Goal: Ask a question: Seek information or help from site administrators or community

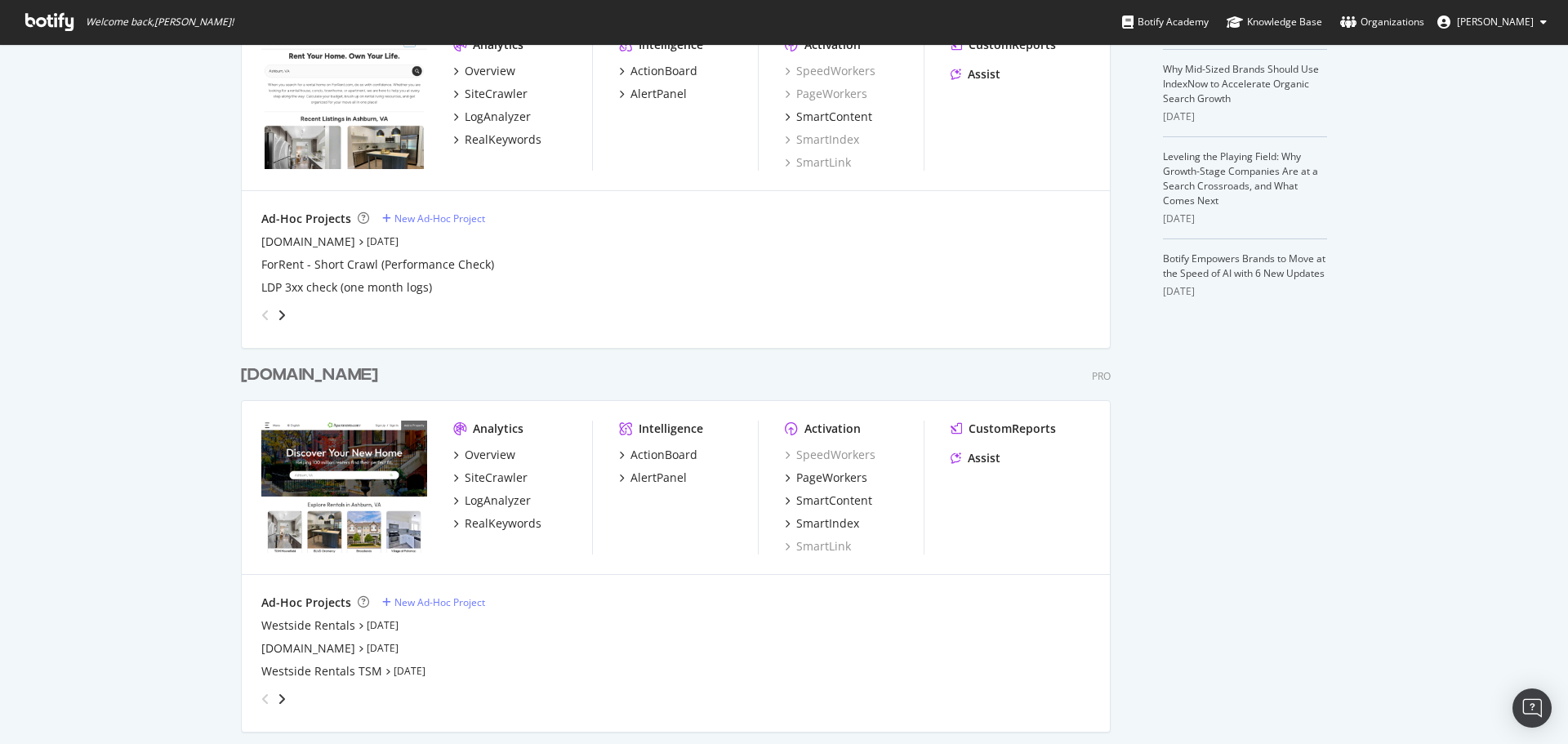
scroll to position [490, 0]
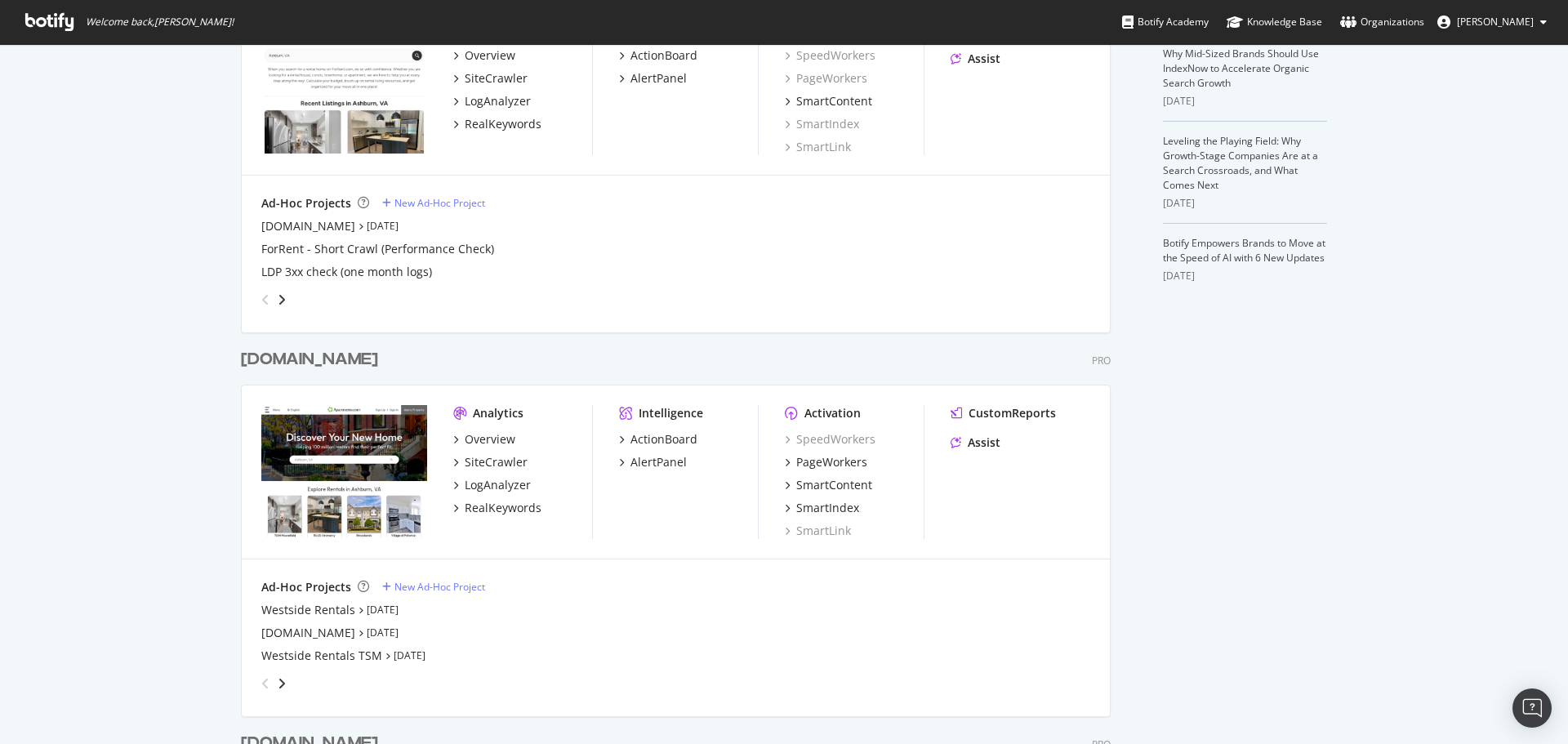
click at [298, 366] on div "[DOMAIN_NAME]" at bounding box center [310, 359] width 137 height 24
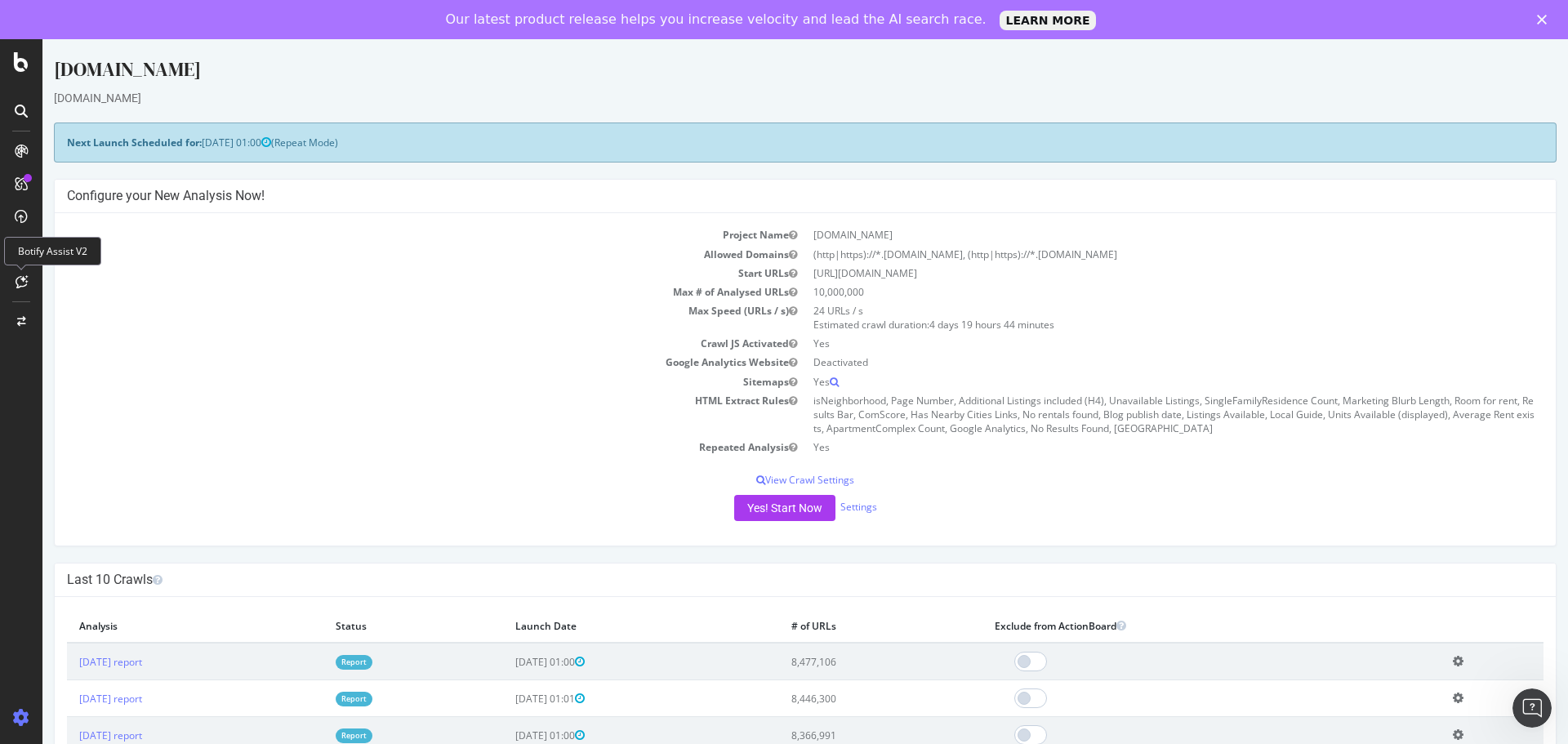
click at [24, 278] on icon at bounding box center [21, 282] width 12 height 13
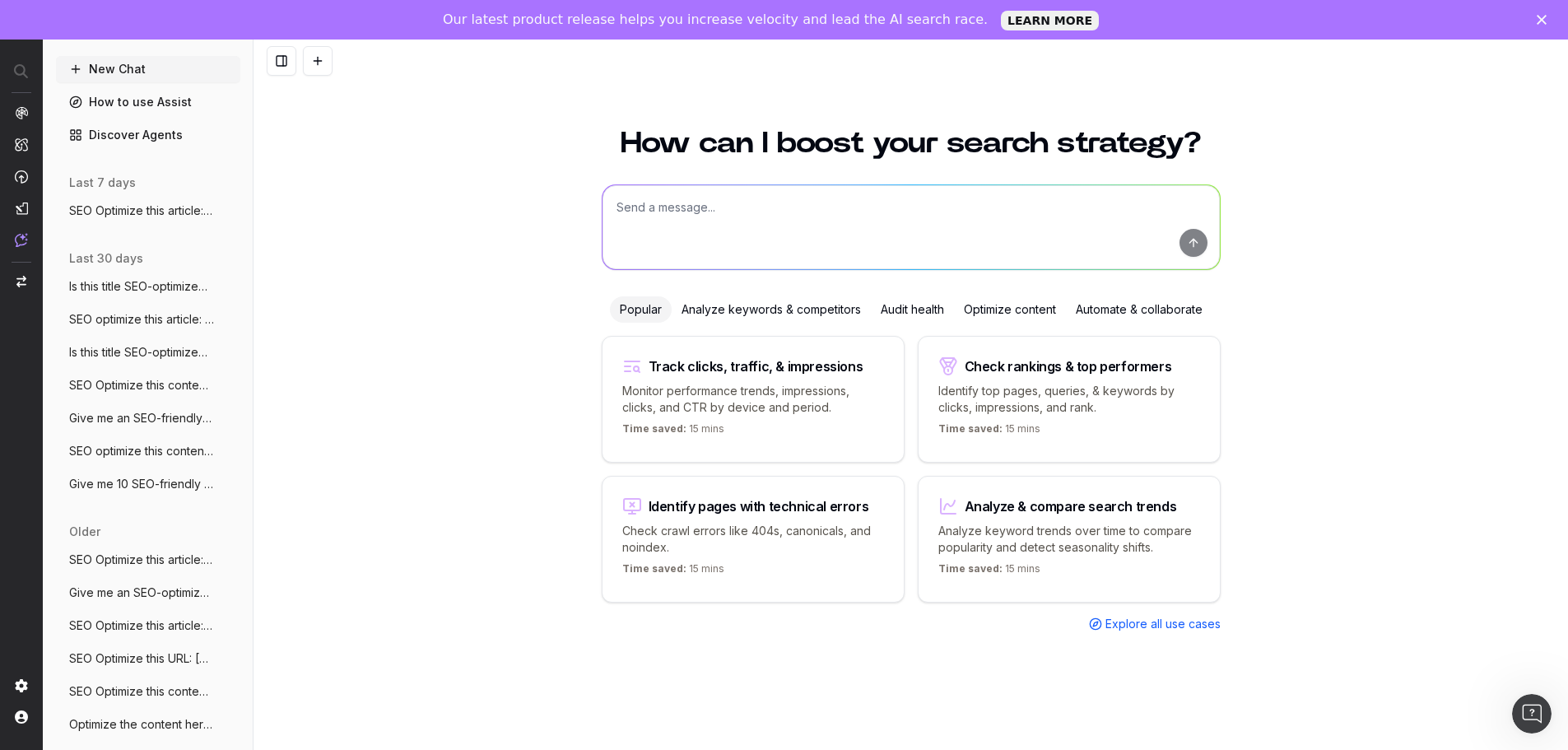
click at [678, 217] on textarea at bounding box center [912, 227] width 618 height 84
type textarea "W"
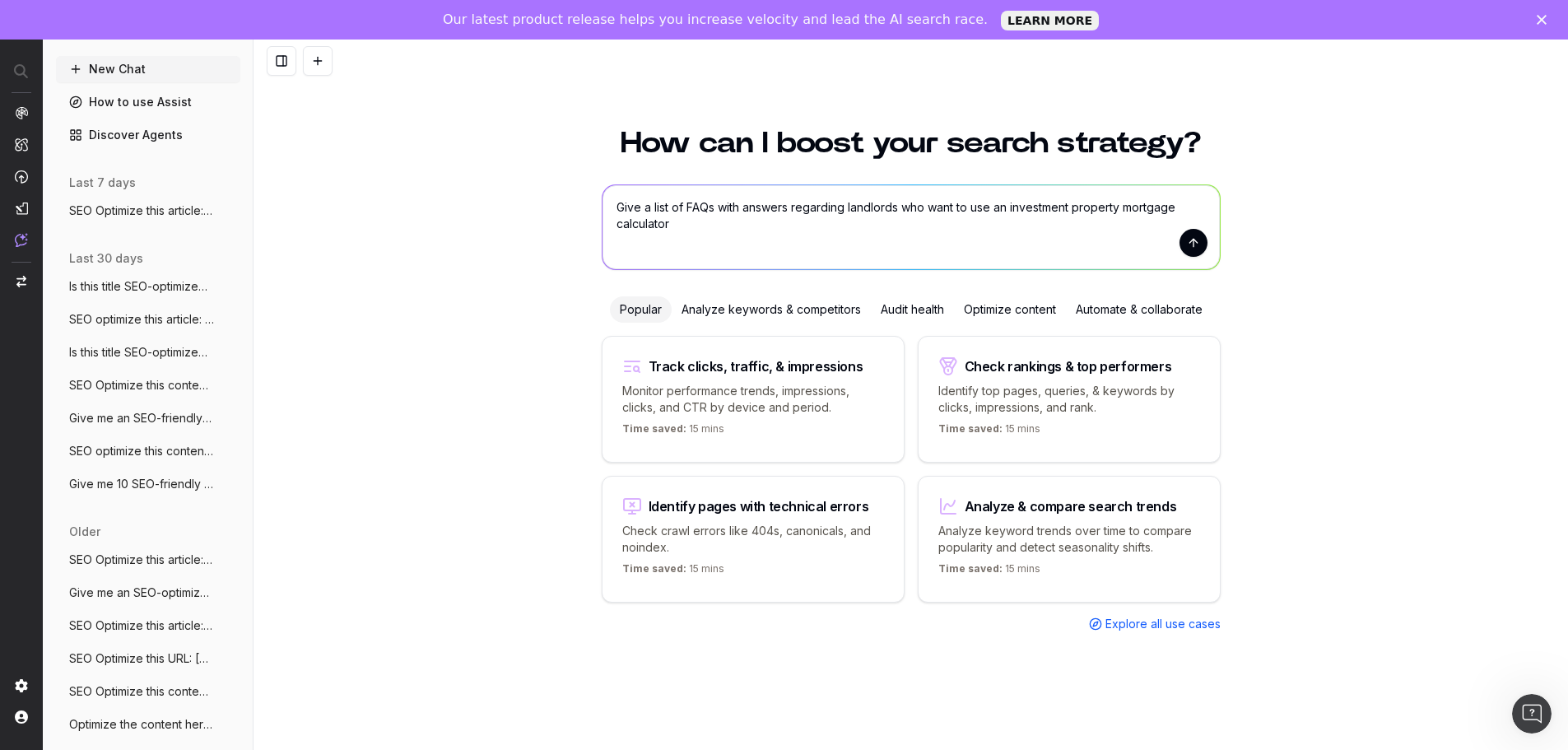
type textarea "Give a list of FAQs with answers regarding landlords who want to use an investm…"
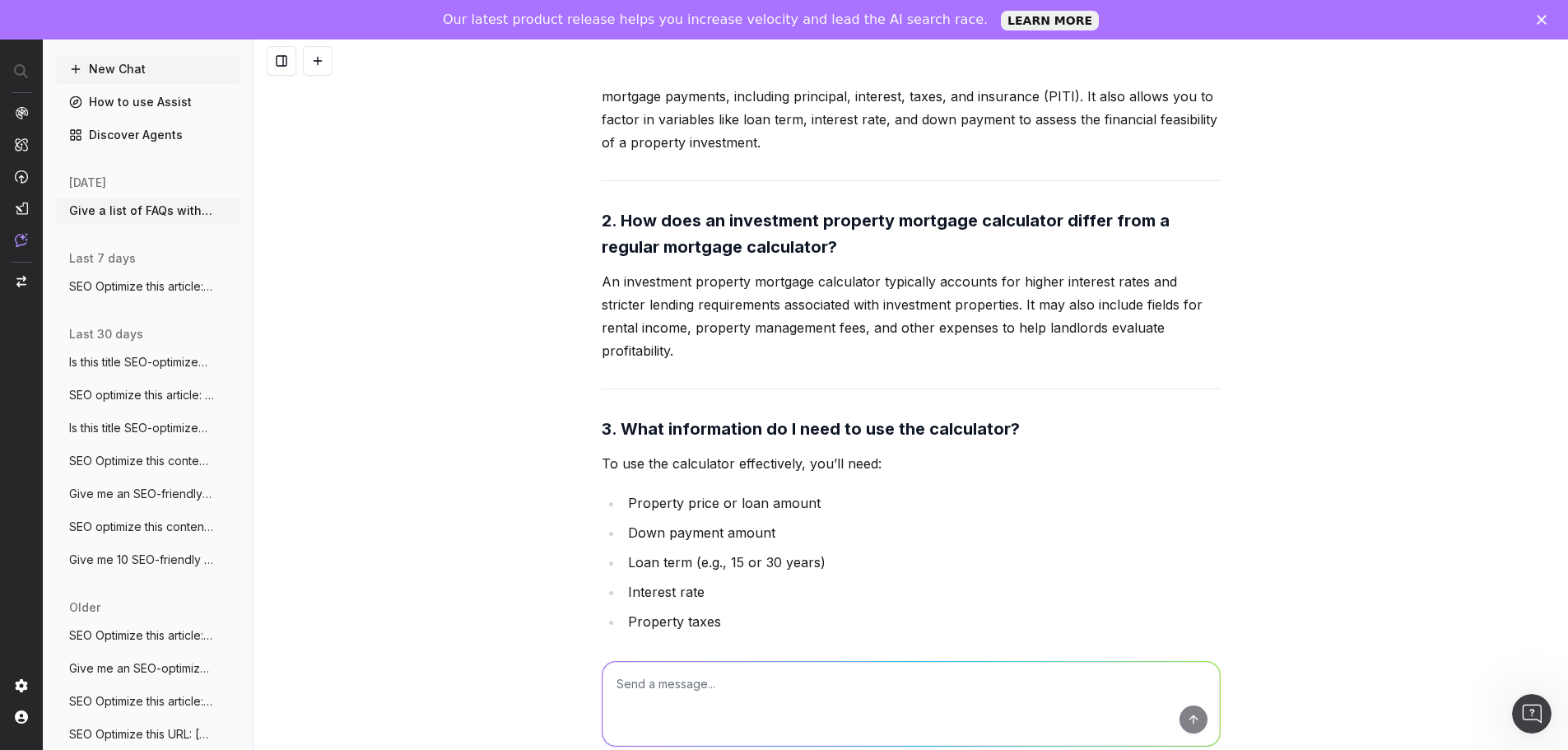
scroll to position [76, 0]
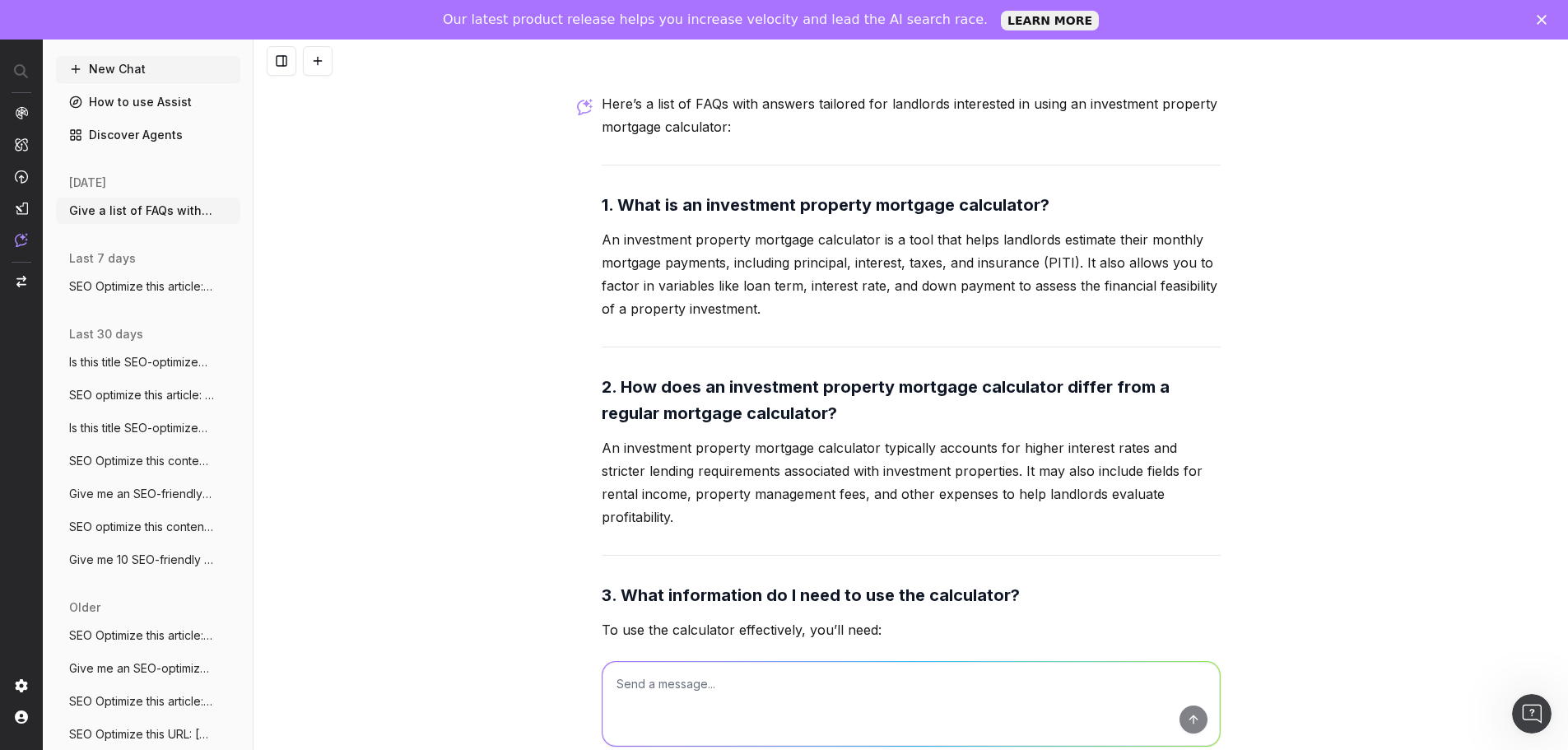
drag, startPoint x: 618, startPoint y: 243, endPoint x: 583, endPoint y: 240, distance: 35.1
click at [618, 243] on p "An investment property mortgage calculator is a tool that helps landlords estim…" at bounding box center [912, 274] width 619 height 92
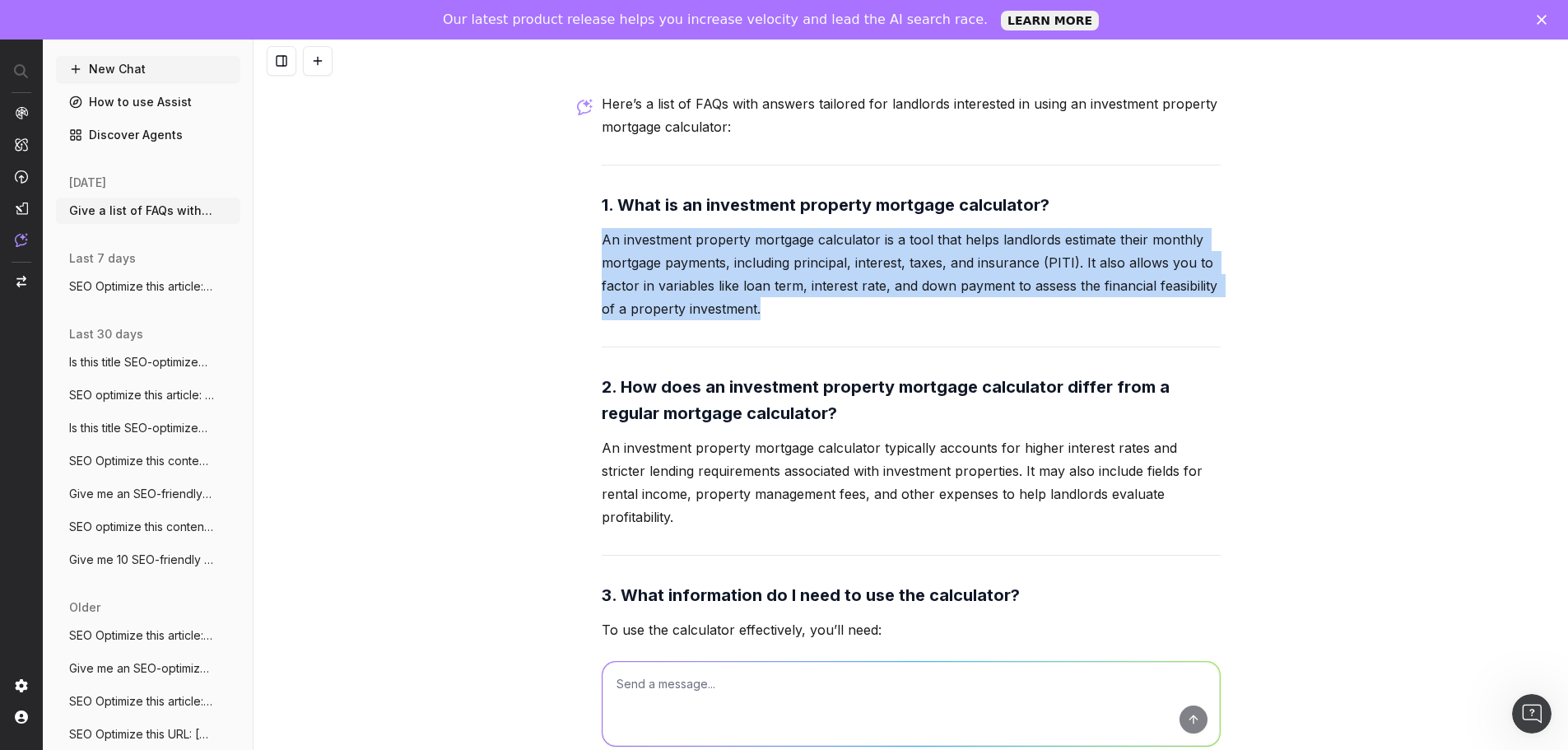
drag, startPoint x: 597, startPoint y: 240, endPoint x: 769, endPoint y: 308, distance: 185.0
click at [769, 308] on p "An investment property mortgage calculator is a tool that helps landlords estim…" at bounding box center [912, 274] width 619 height 92
copy p "An investment property mortgage calculator is a tool that helps landlords estim…"
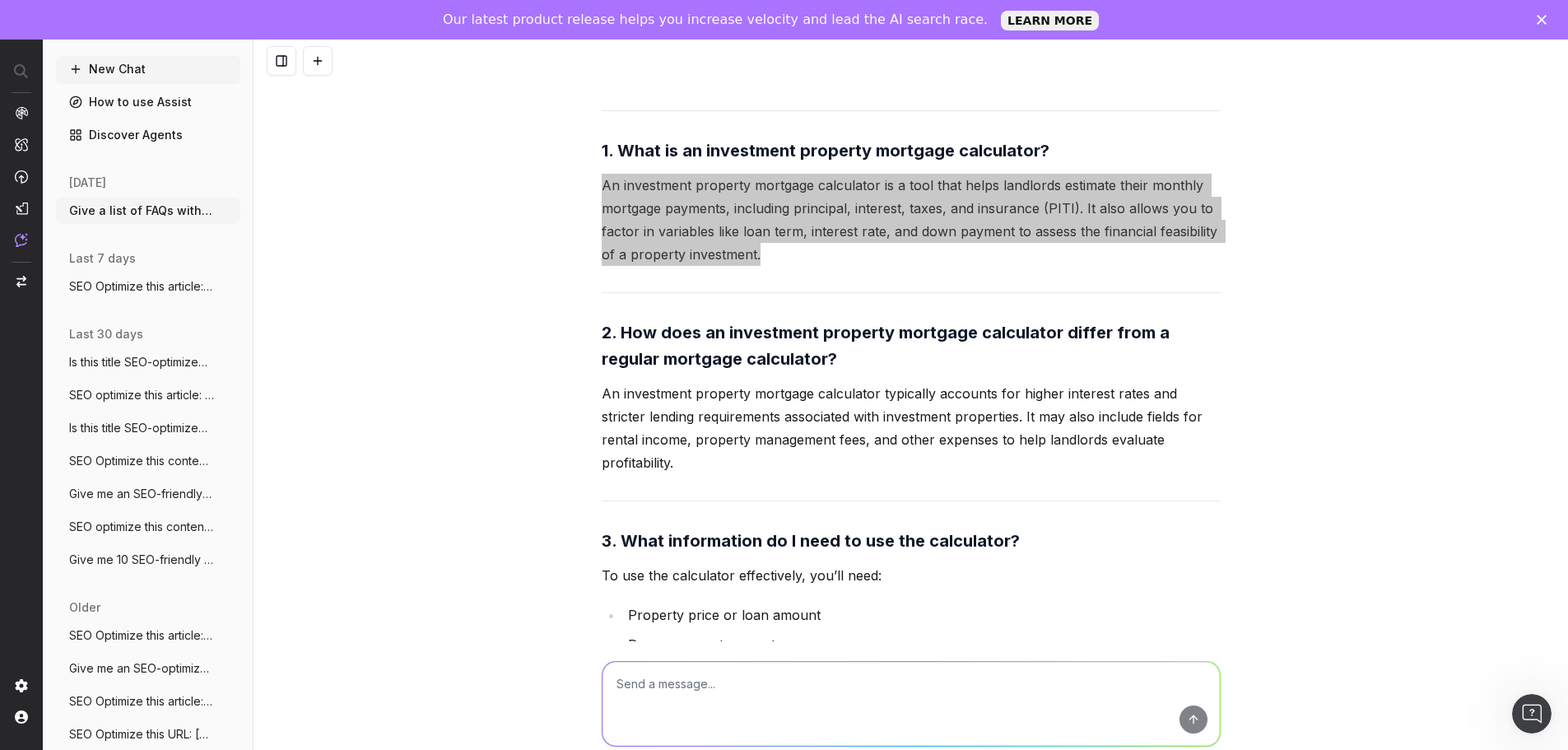
scroll to position [158, 0]
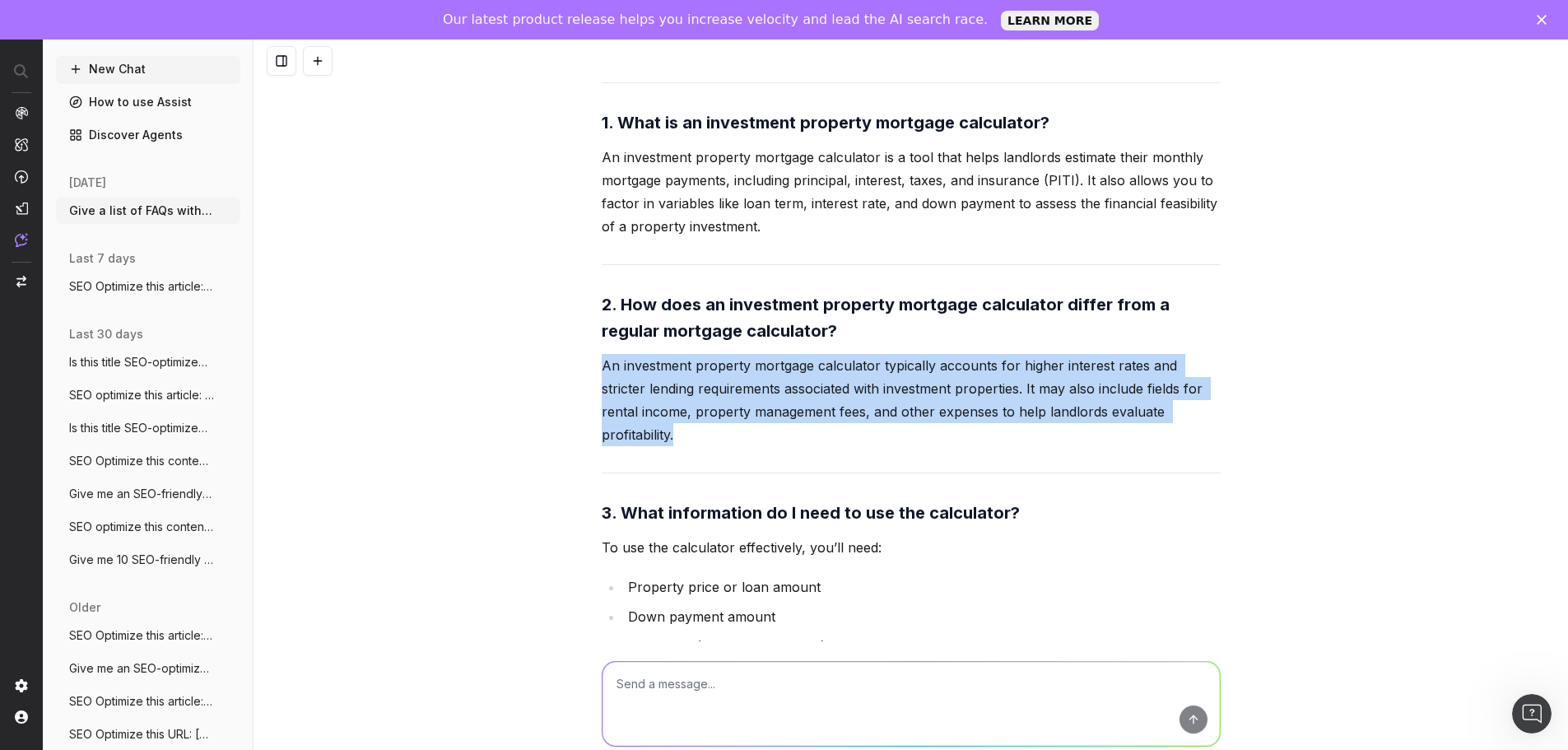
drag, startPoint x: 597, startPoint y: 364, endPoint x: 1201, endPoint y: 409, distance: 605.7
click at [1201, 409] on p "An investment property mortgage calculator typically accounts for higher intere…" at bounding box center [912, 400] width 619 height 92
copy p "An investment property mortgage calculator typically accounts for higher intere…"
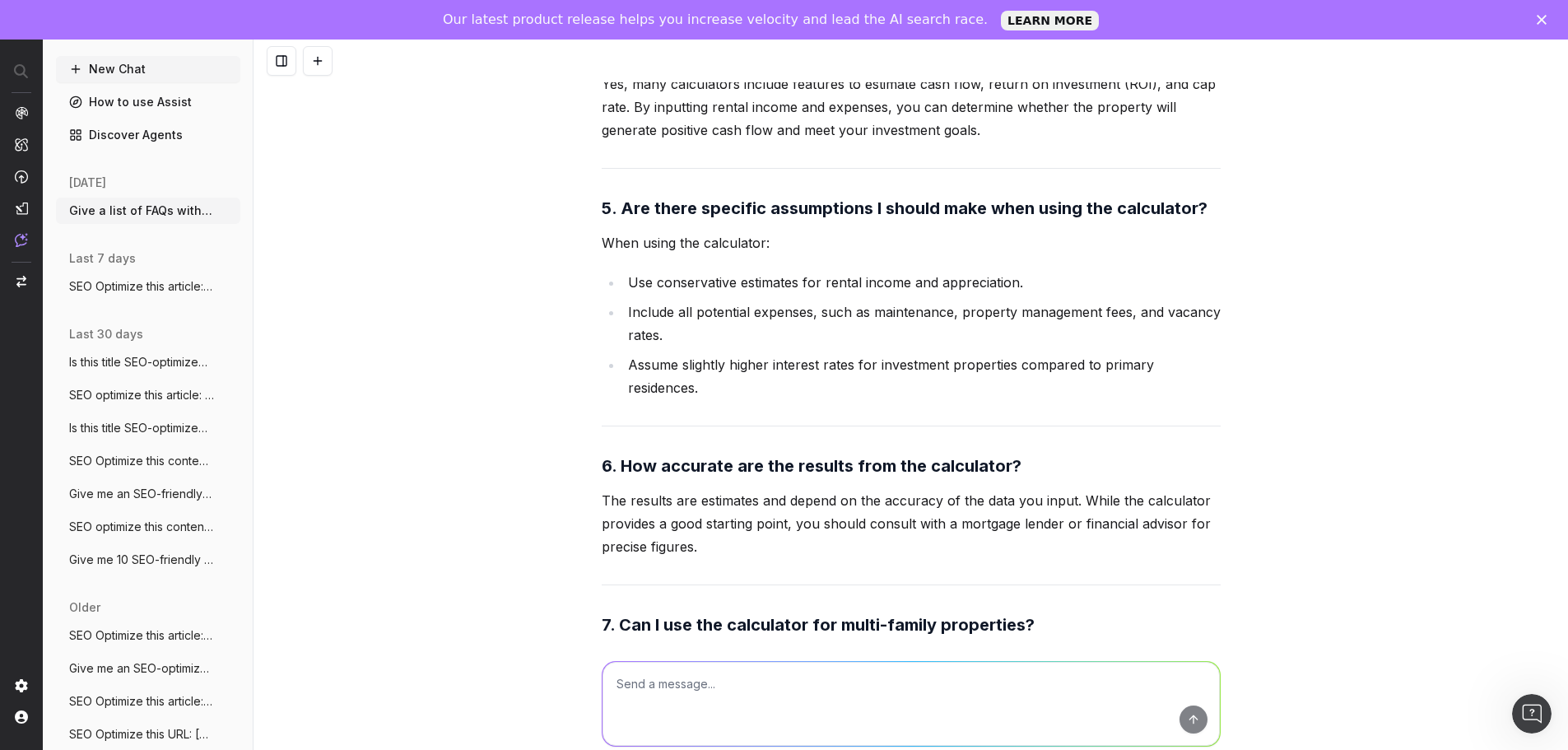
scroll to position [1063, 0]
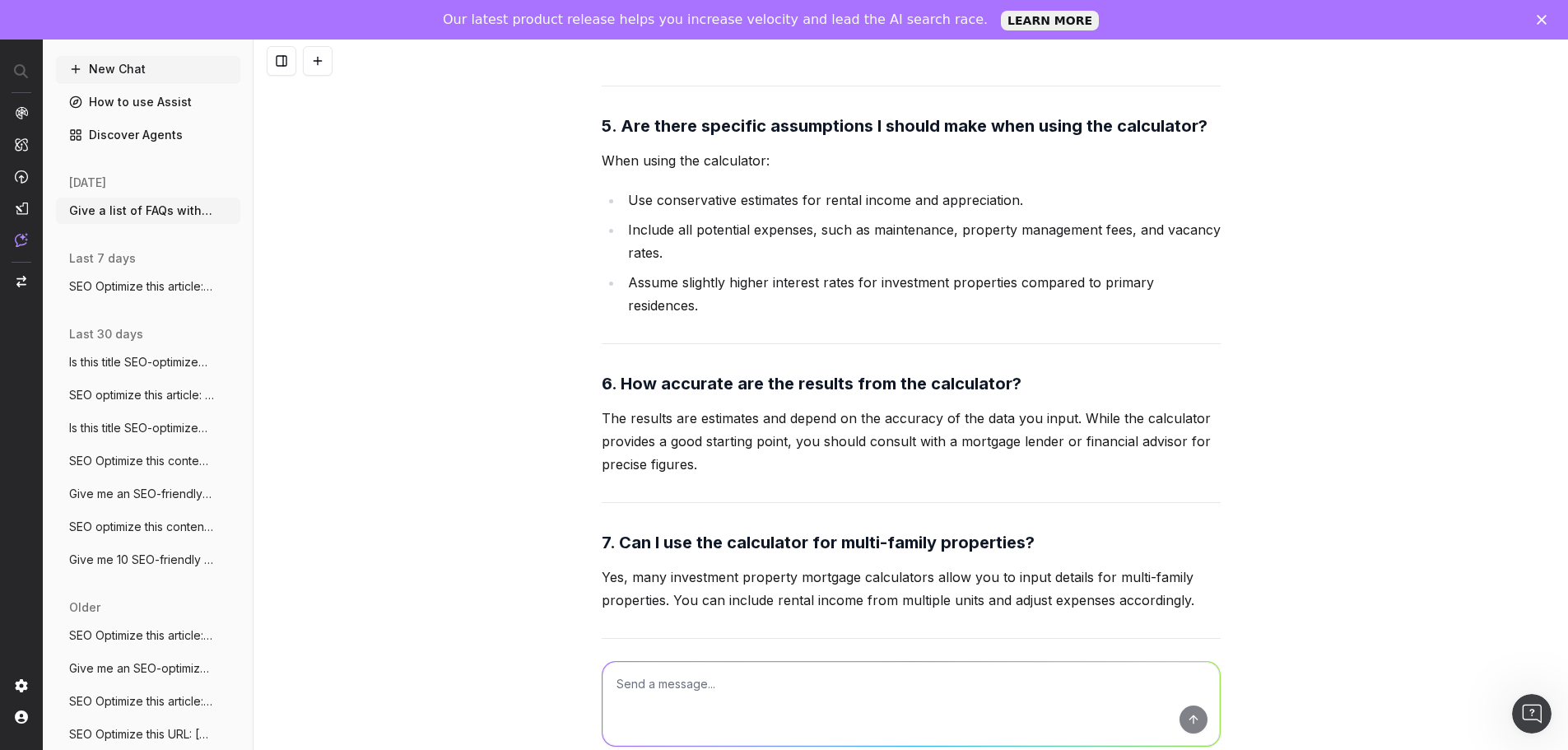
drag, startPoint x: 703, startPoint y: 420, endPoint x: 674, endPoint y: 412, distance: 30.1
click at [703, 420] on p "The results are estimates and depend on the accuracy of the data you input. Whi…" at bounding box center [912, 441] width 619 height 69
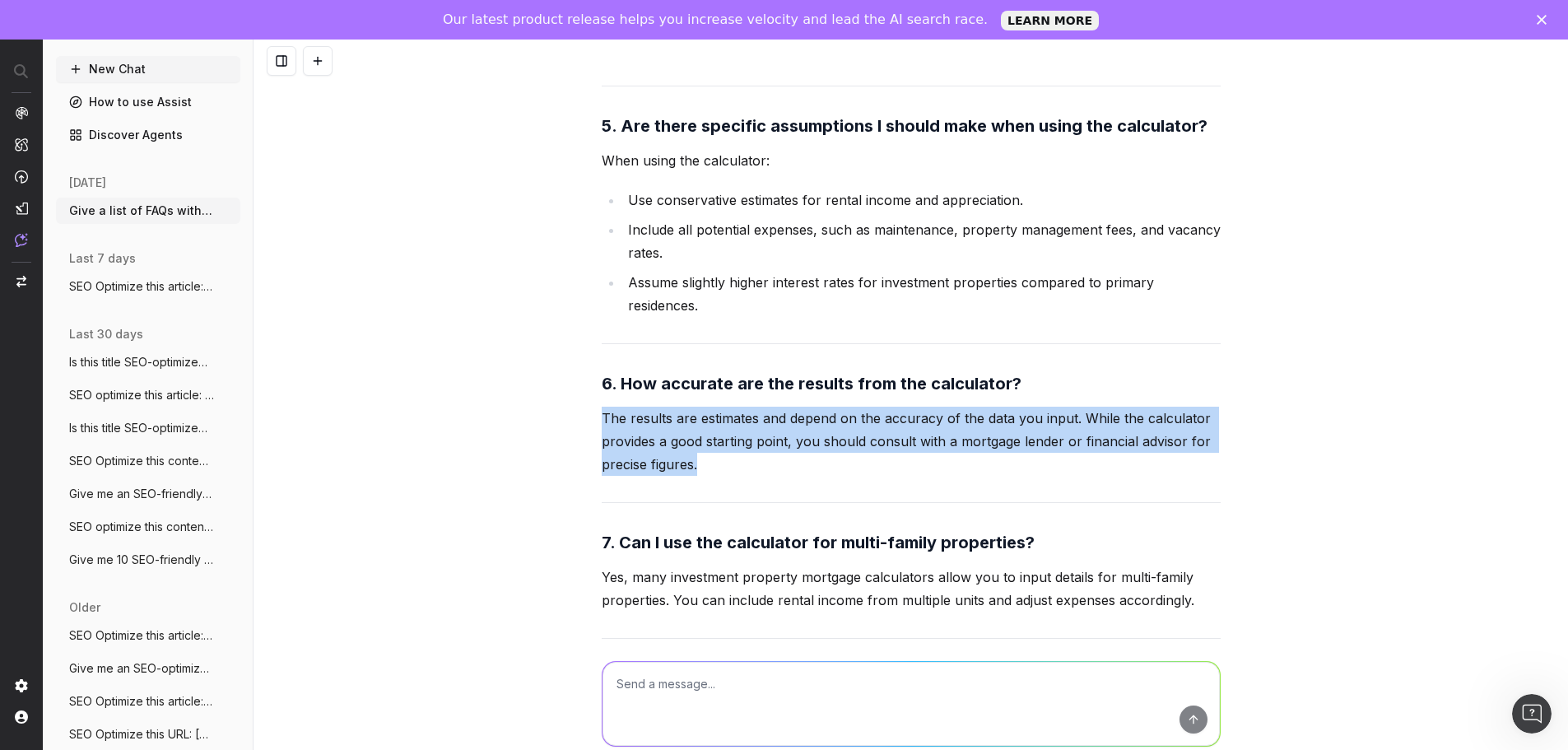
drag, startPoint x: 597, startPoint y: 393, endPoint x: 719, endPoint y: 445, distance: 132.6
click at [719, 445] on p "The results are estimates and depend on the accuracy of the data you input. Whi…" at bounding box center [912, 441] width 619 height 69
copy p "The results are estimates and depend on the accuracy of the data you input. Whi…"
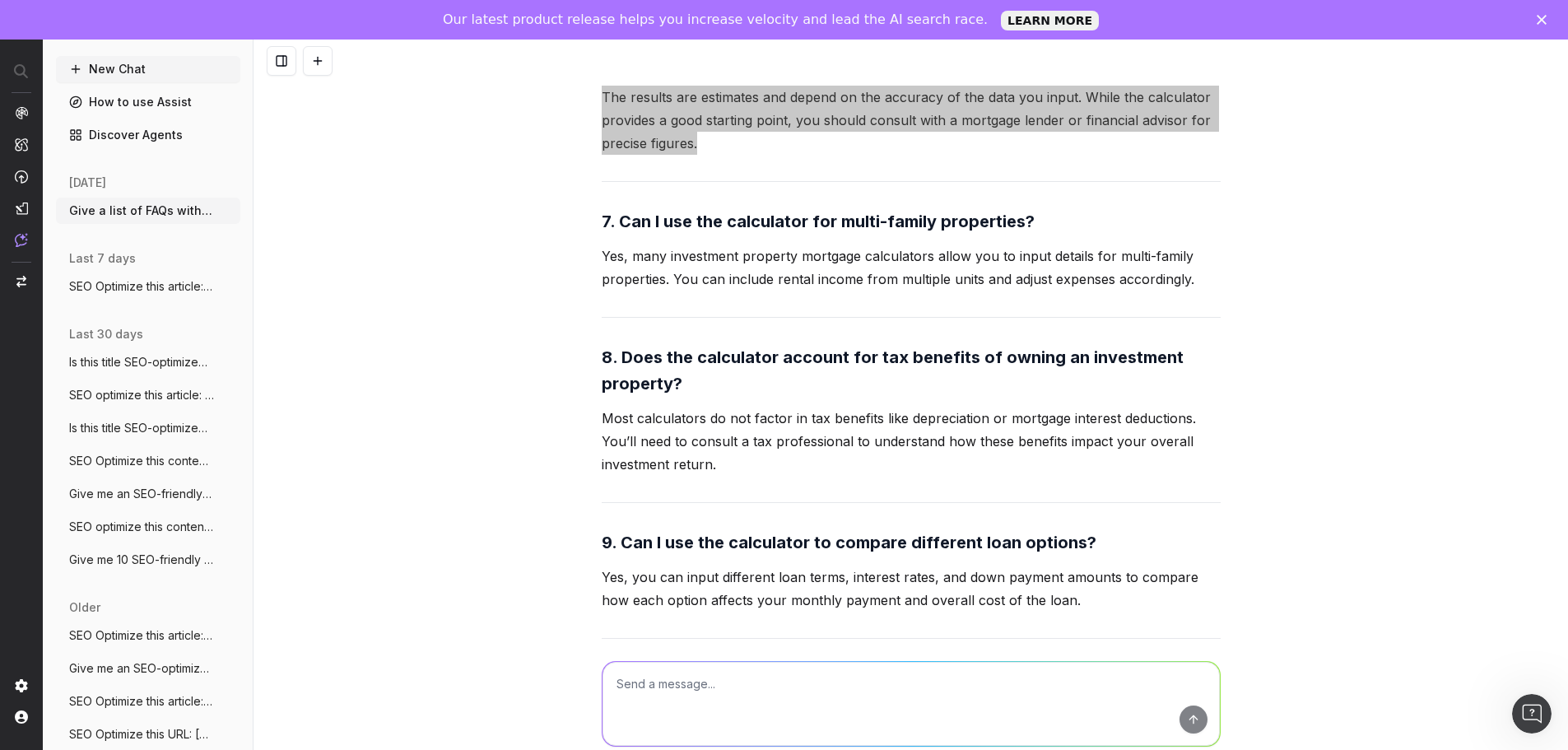
scroll to position [1392, 0]
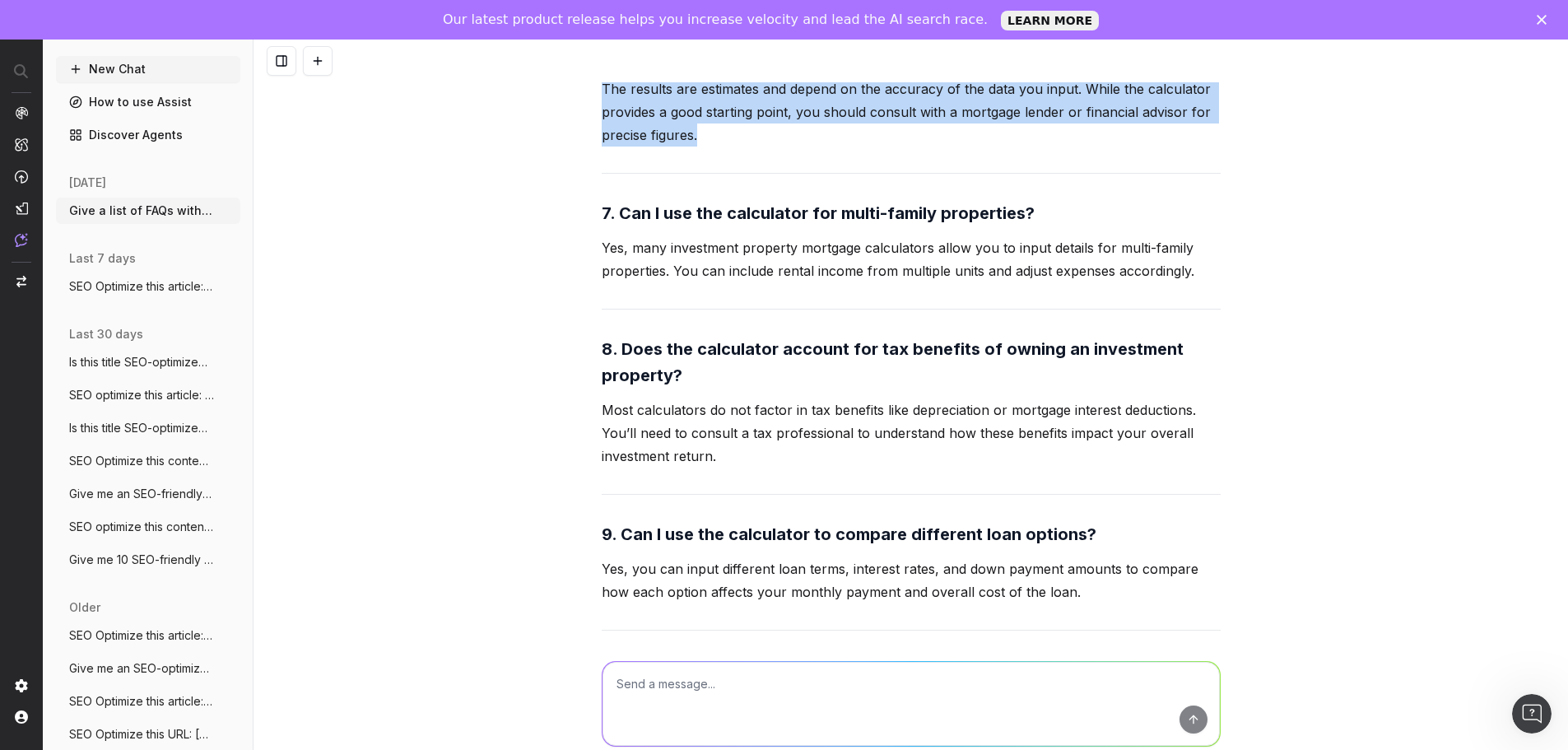
click at [581, 386] on div "Give a list of FAQs with answers regarding landlords who want to use an investm…" at bounding box center [911, 414] width 1314 height 750
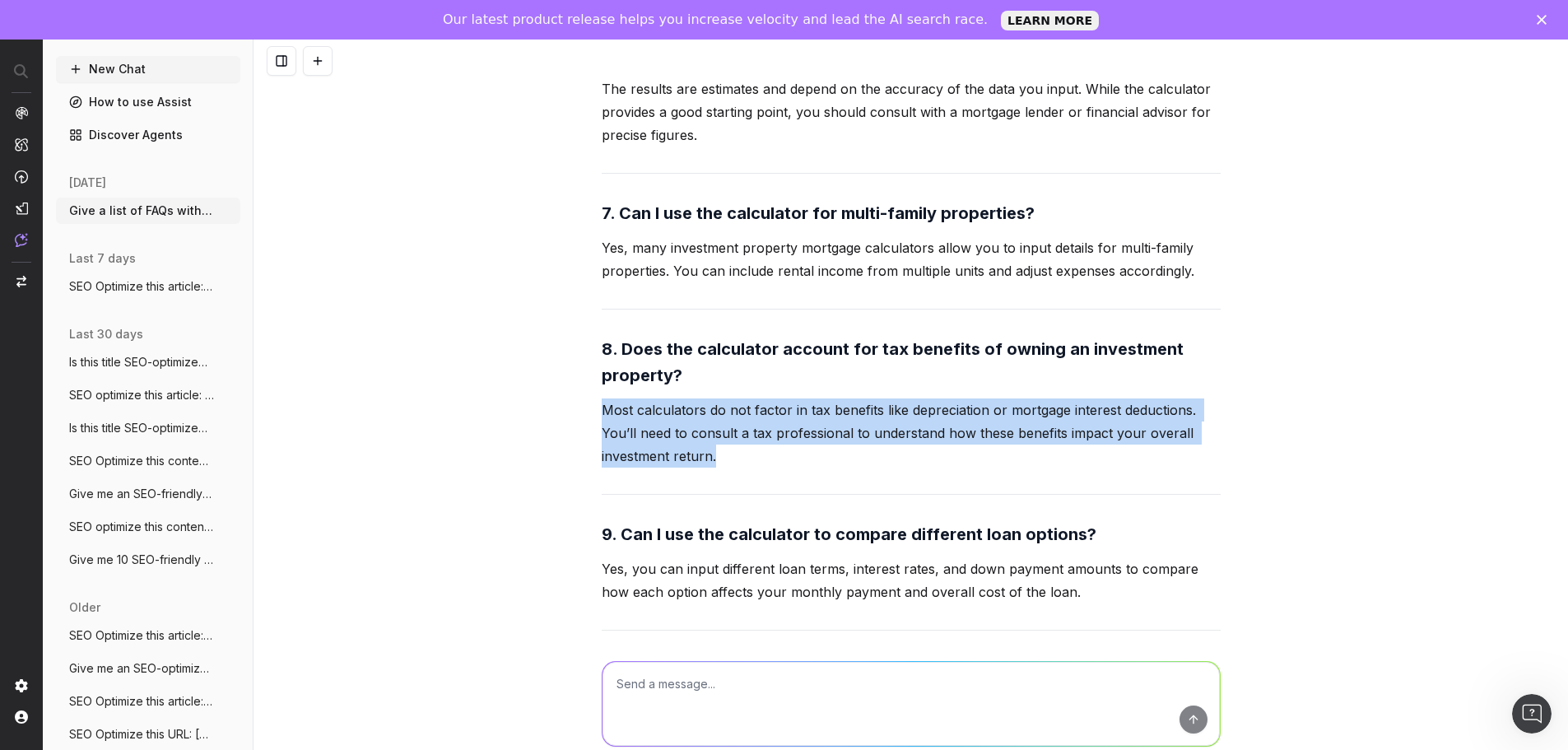
drag, startPoint x: 597, startPoint y: 385, endPoint x: 746, endPoint y: 437, distance: 157.8
click at [746, 437] on p "Most calculators do not factor in tax benefits like depreciation or mortgage in…" at bounding box center [912, 433] width 619 height 69
copy p "Most calculators do not factor in tax benefits like depreciation or mortgage in…"
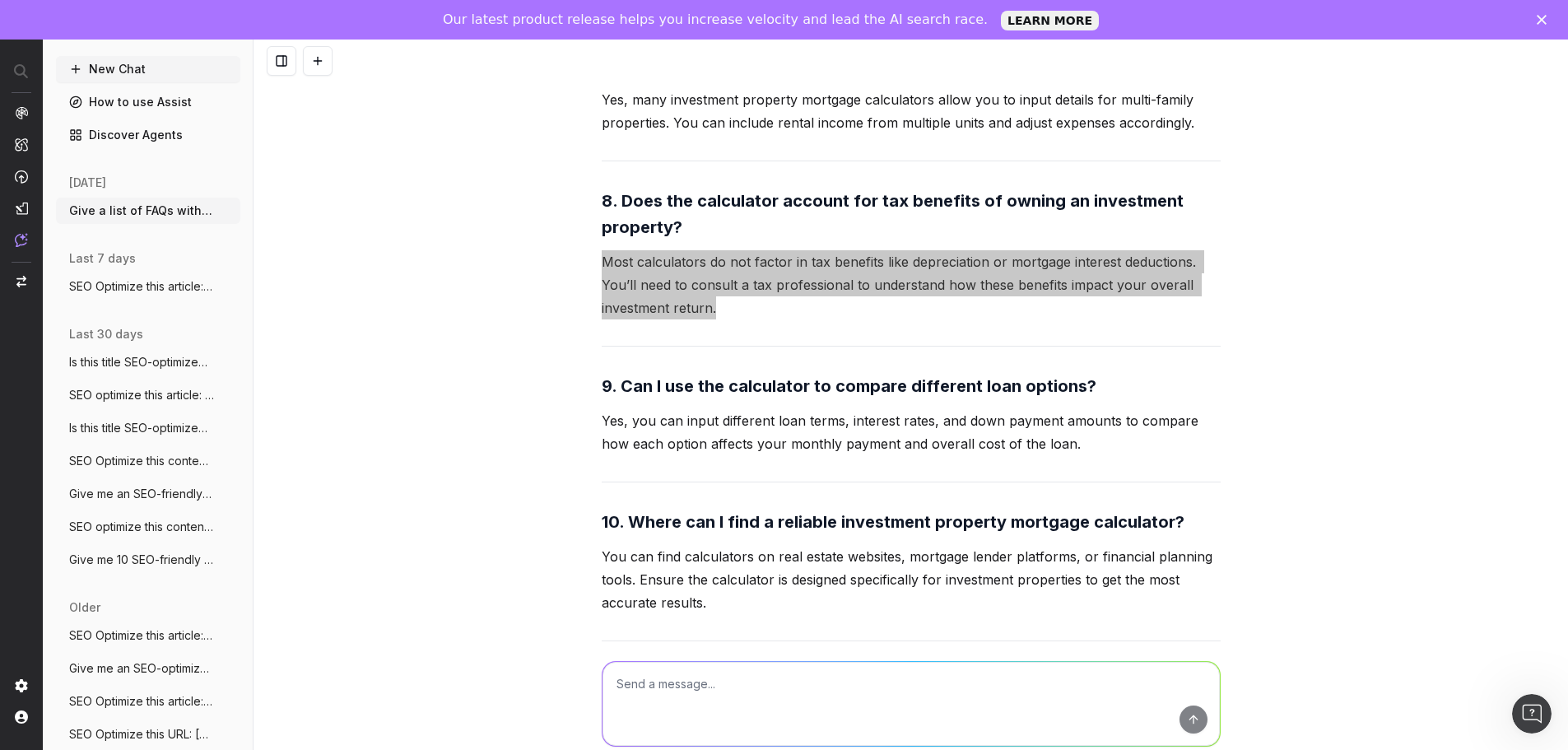
scroll to position [1639, 0]
